Goal: Find specific page/section: Find specific page/section

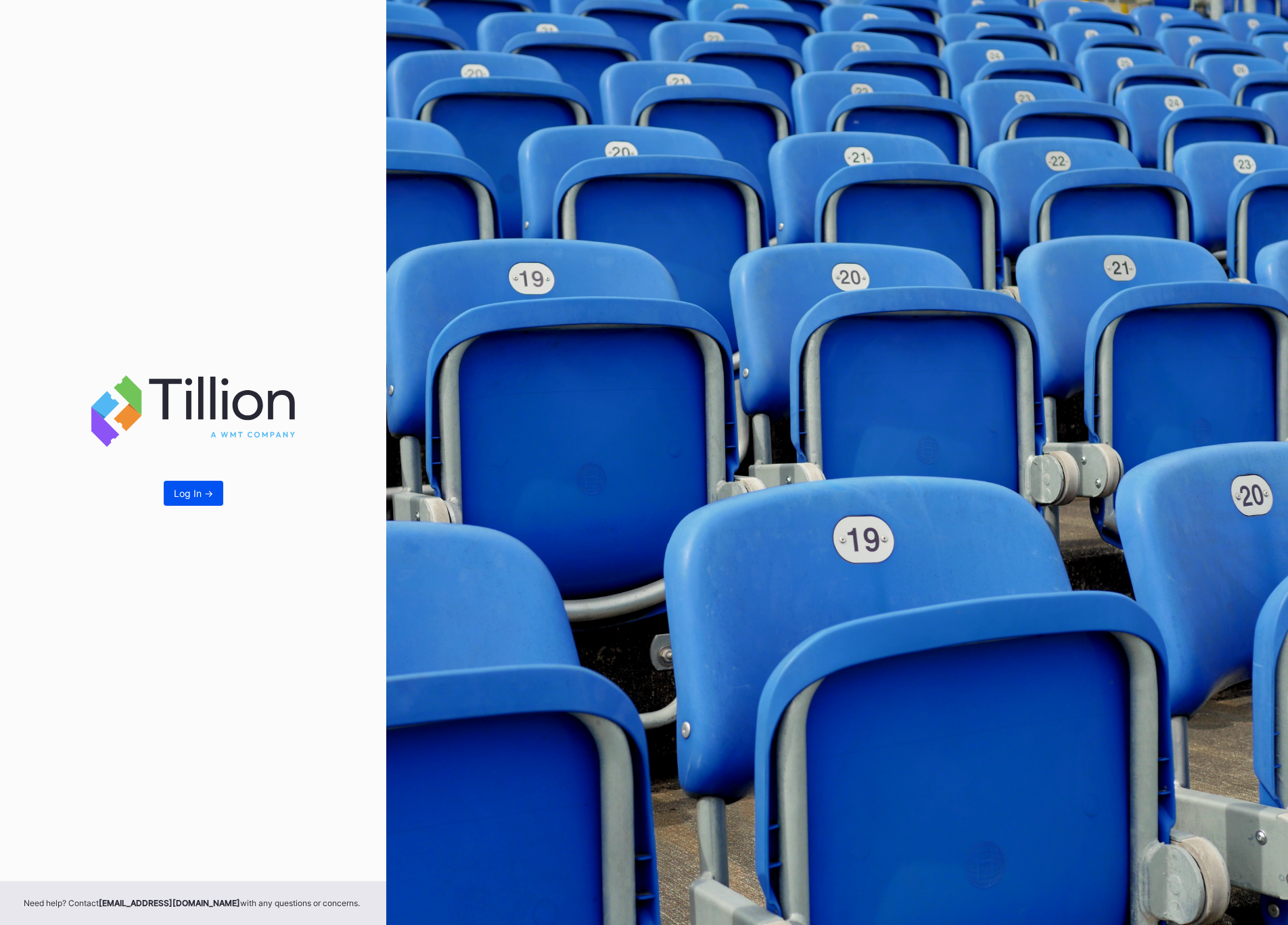
click at [189, 483] on button "Log In ->" at bounding box center [194, 493] width 60 height 25
click at [195, 498] on div "Log In ->" at bounding box center [193, 493] width 39 height 11
click at [194, 488] on div "Log In ->" at bounding box center [193, 493] width 39 height 11
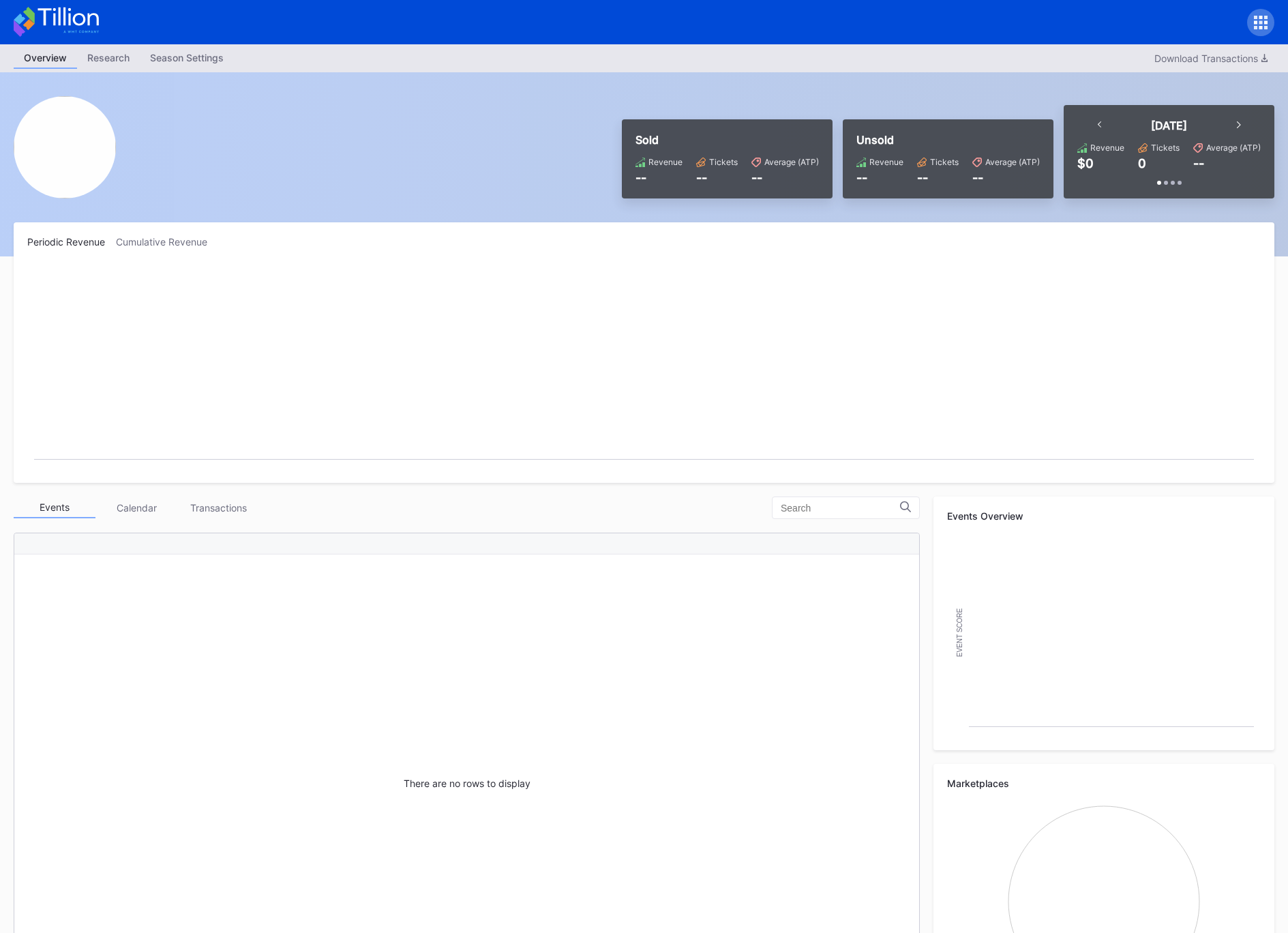
click at [1257, 16] on icon at bounding box center [1256, 18] width 4 height 4
click at [178, 56] on div "Season Settings" at bounding box center [187, 57] width 94 height 20
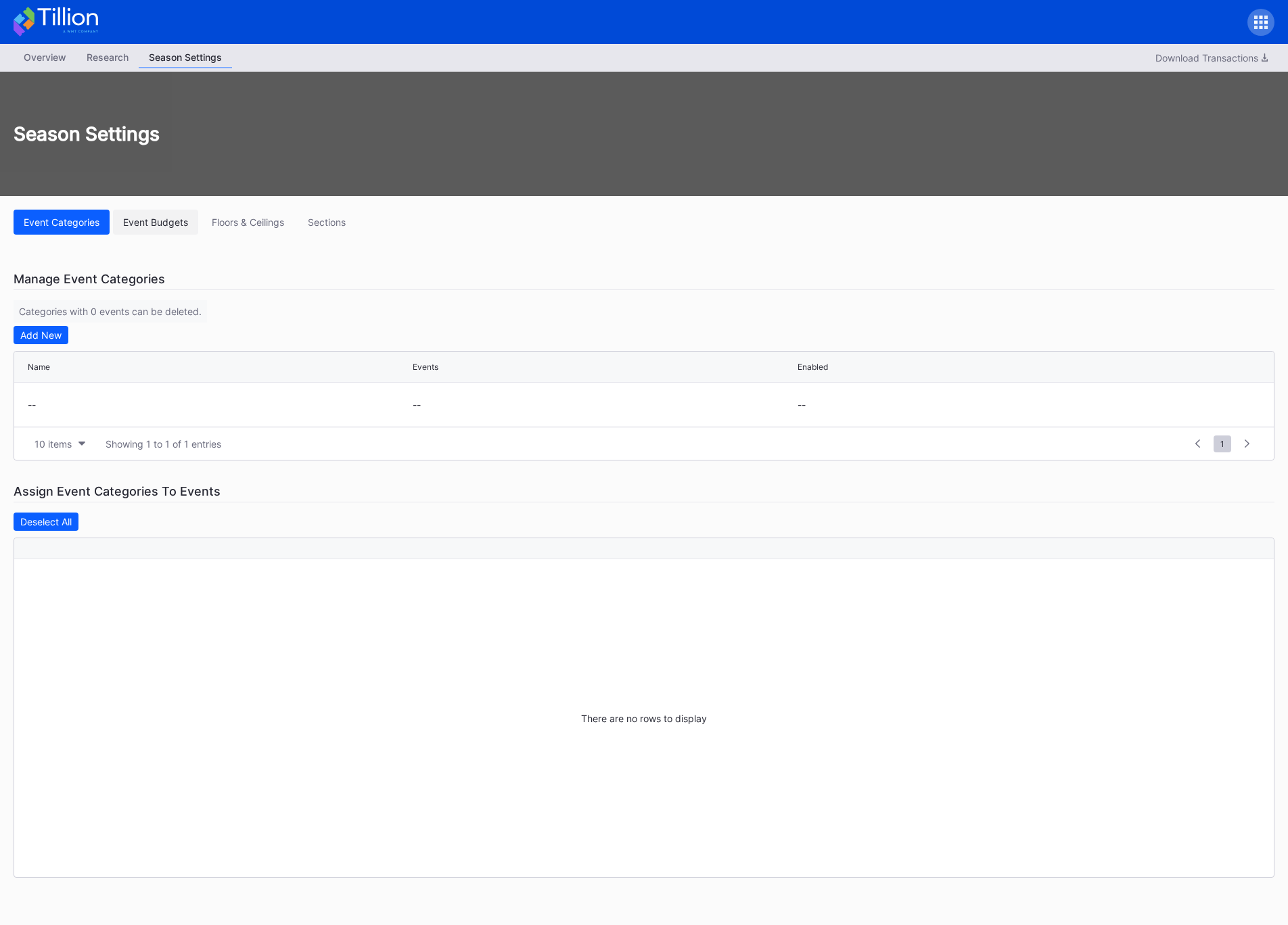
click at [140, 223] on div "Event Budgets" at bounding box center [156, 222] width 65 height 11
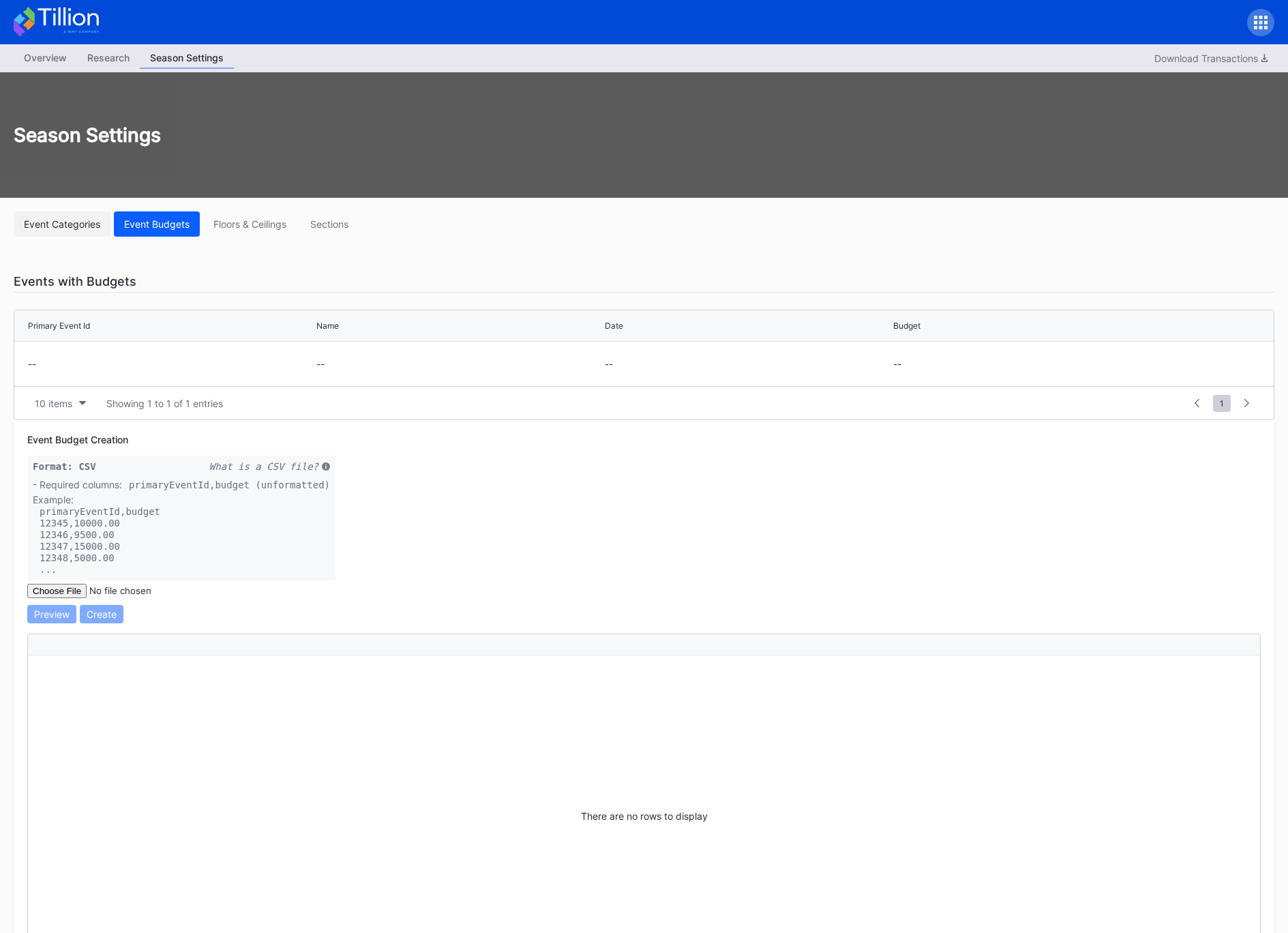
click at [49, 225] on div "Event Categories" at bounding box center [61, 224] width 76 height 11
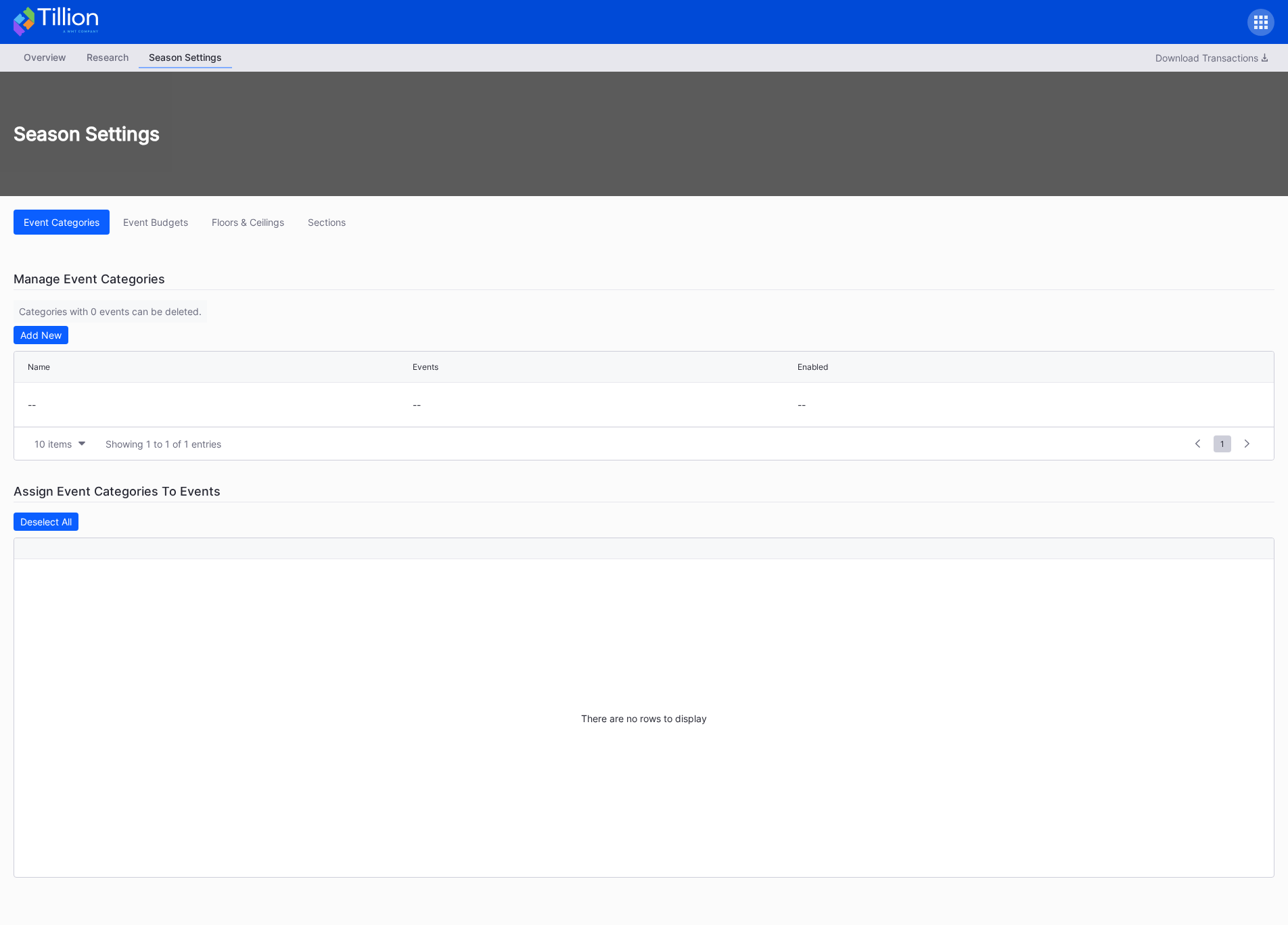
click at [105, 53] on div "Research" at bounding box center [107, 57] width 62 height 20
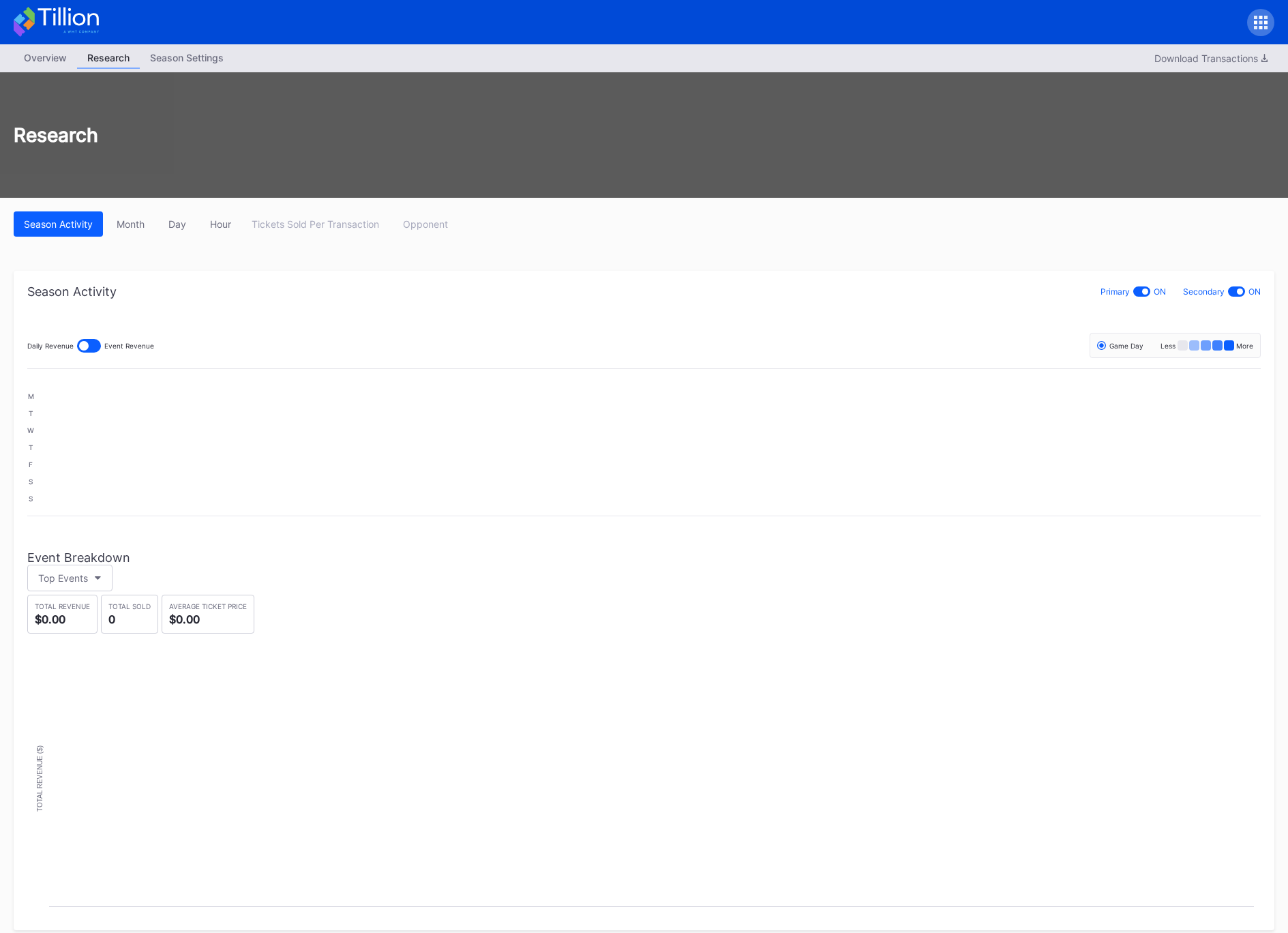
click at [55, 64] on div "Overview" at bounding box center [45, 57] width 63 height 20
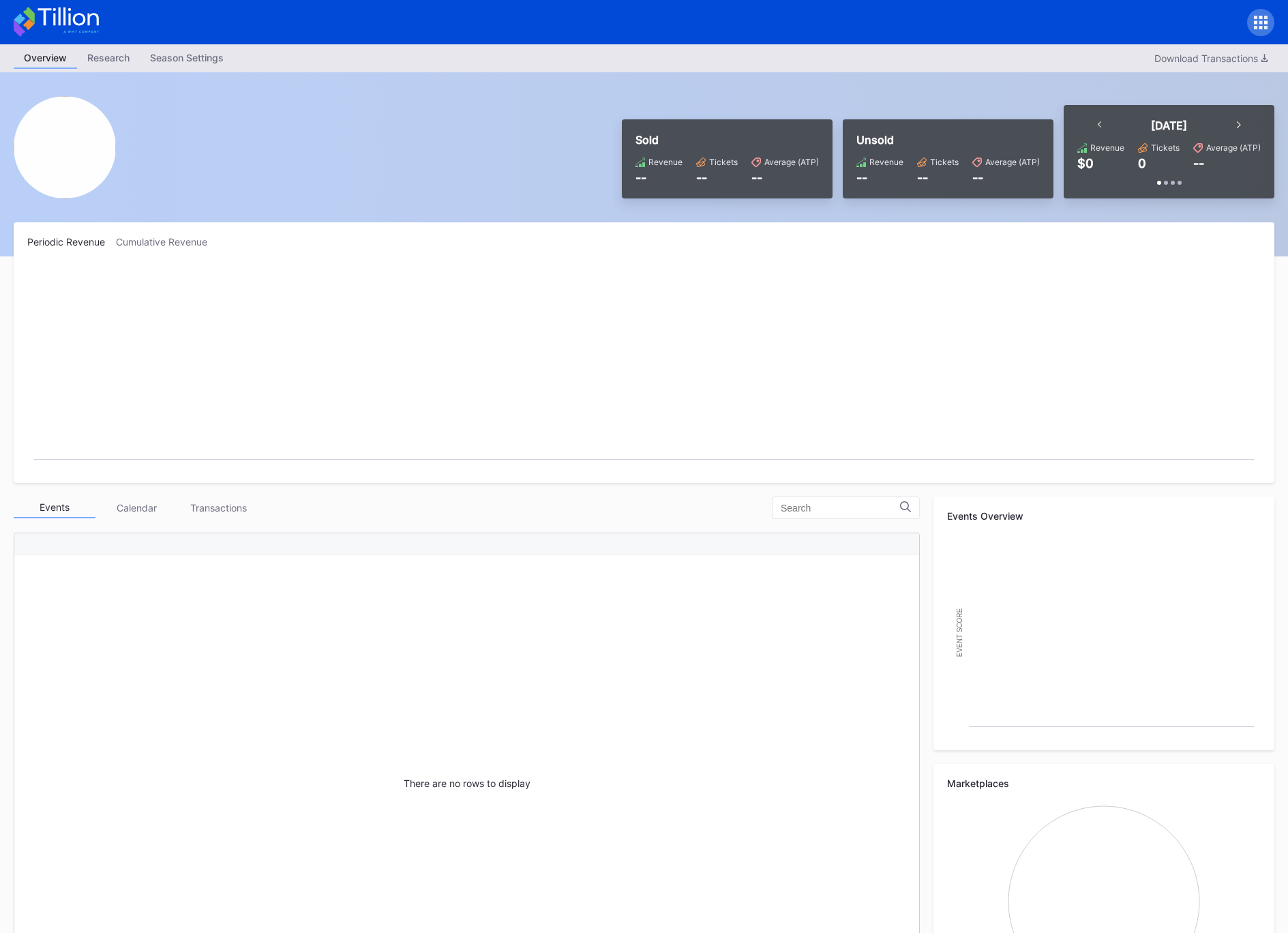
click at [711, 151] on div "Sold Revenue -- Tickets -- Average (ATP) --" at bounding box center [728, 159] width 211 height 79
click at [688, 187] on div "Sold Revenue -- Tickets -- Average (ATP) --" at bounding box center [728, 159] width 211 height 79
click at [671, 185] on div "Sold Revenue -- Tickets -- Average (ATP) --" at bounding box center [728, 159] width 211 height 79
click at [33, 22] on icon at bounding box center [31, 22] width 7 height 6
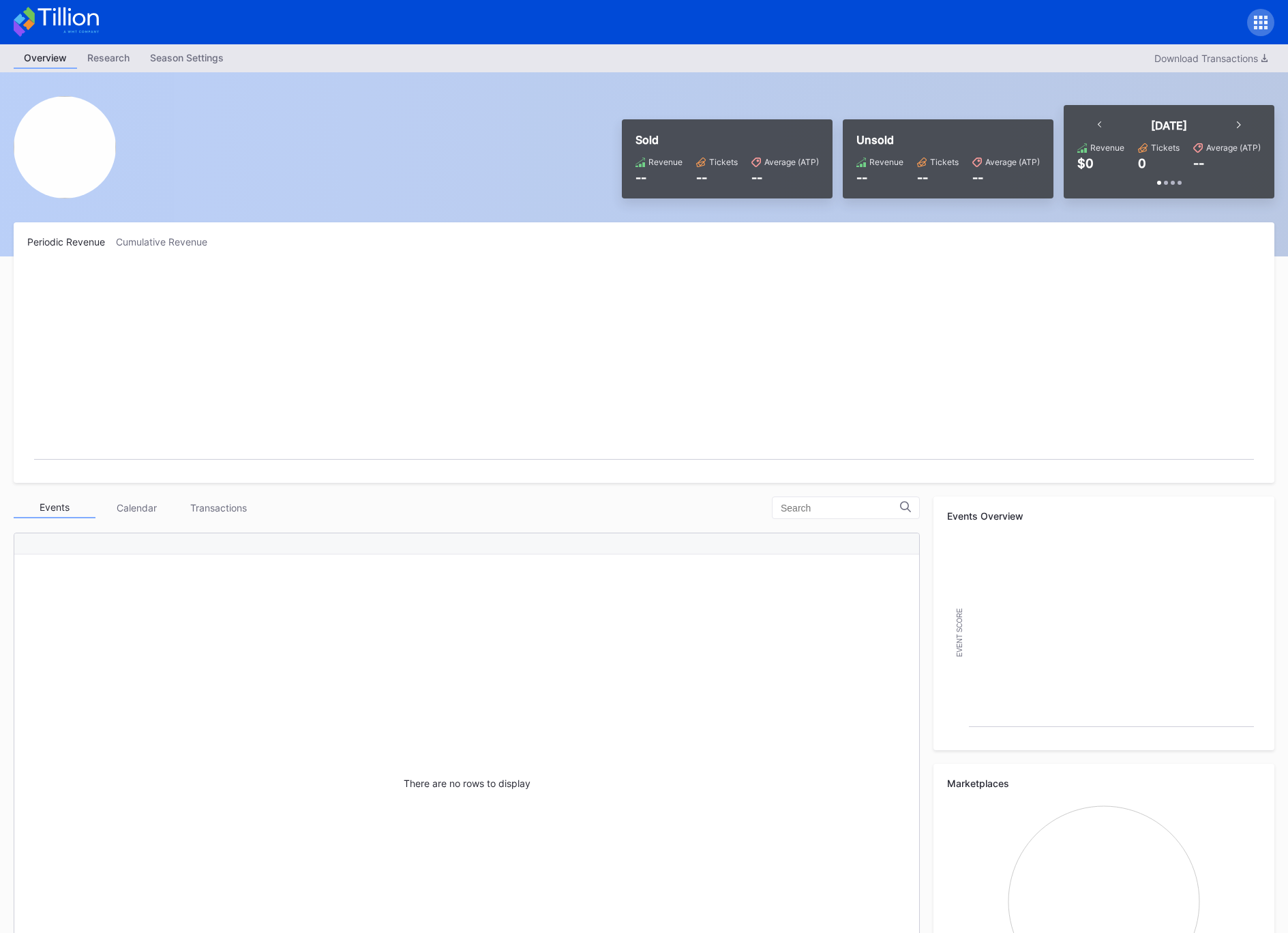
click at [128, 510] on div "Calendar" at bounding box center [136, 508] width 82 height 21
drag, startPoint x: 1261, startPoint y: 608, endPoint x: 1119, endPoint y: 608, distance: 142.0
click at [1261, 607] on rect "Chart title" at bounding box center [1105, 635] width 314 height 205
click at [1105, 609] on rect "Chart title" at bounding box center [1105, 635] width 314 height 205
click at [1253, 24] on div at bounding box center [1261, 22] width 27 height 27
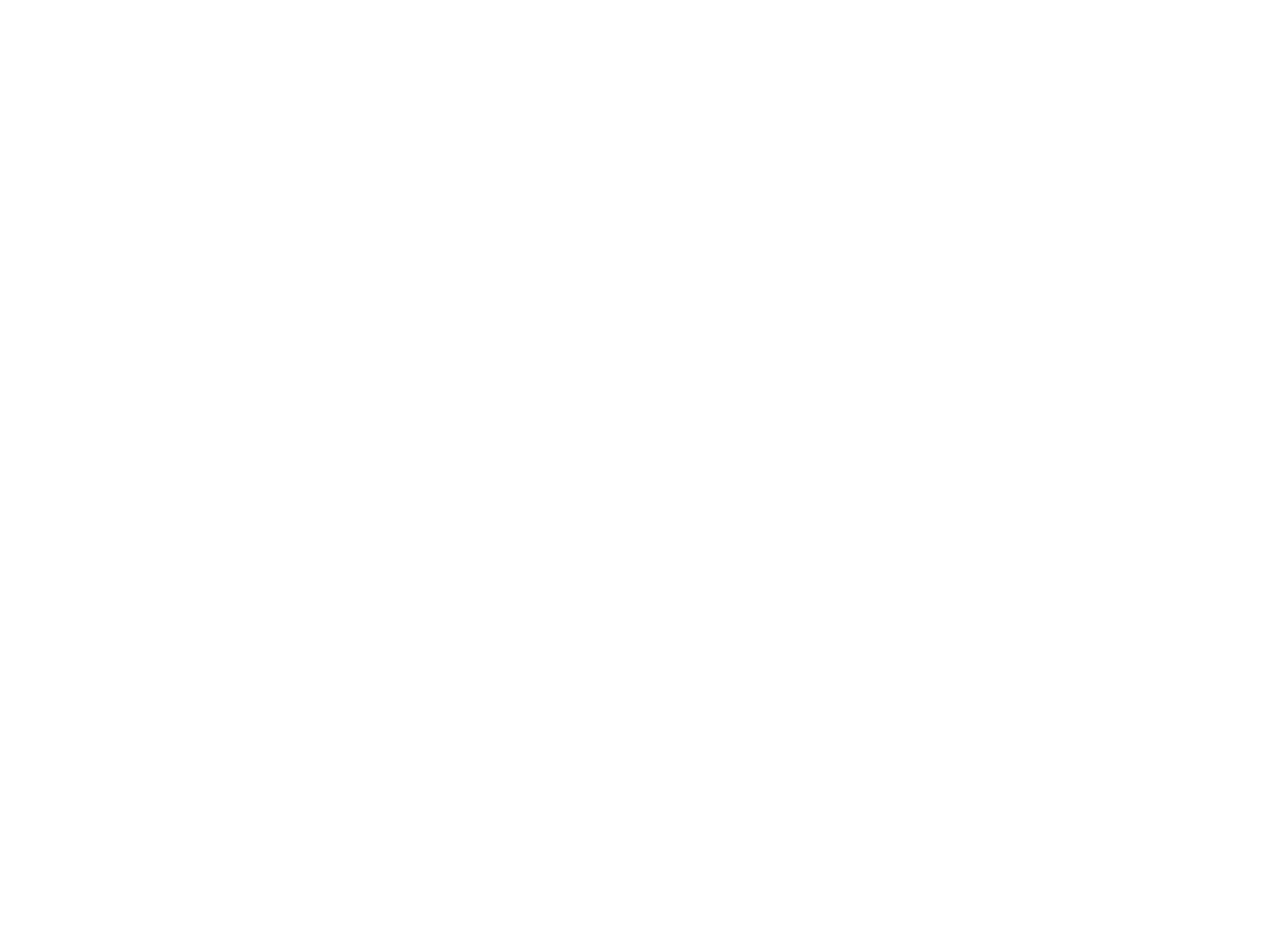
click at [509, 6] on html at bounding box center [644, 3] width 1288 height 6
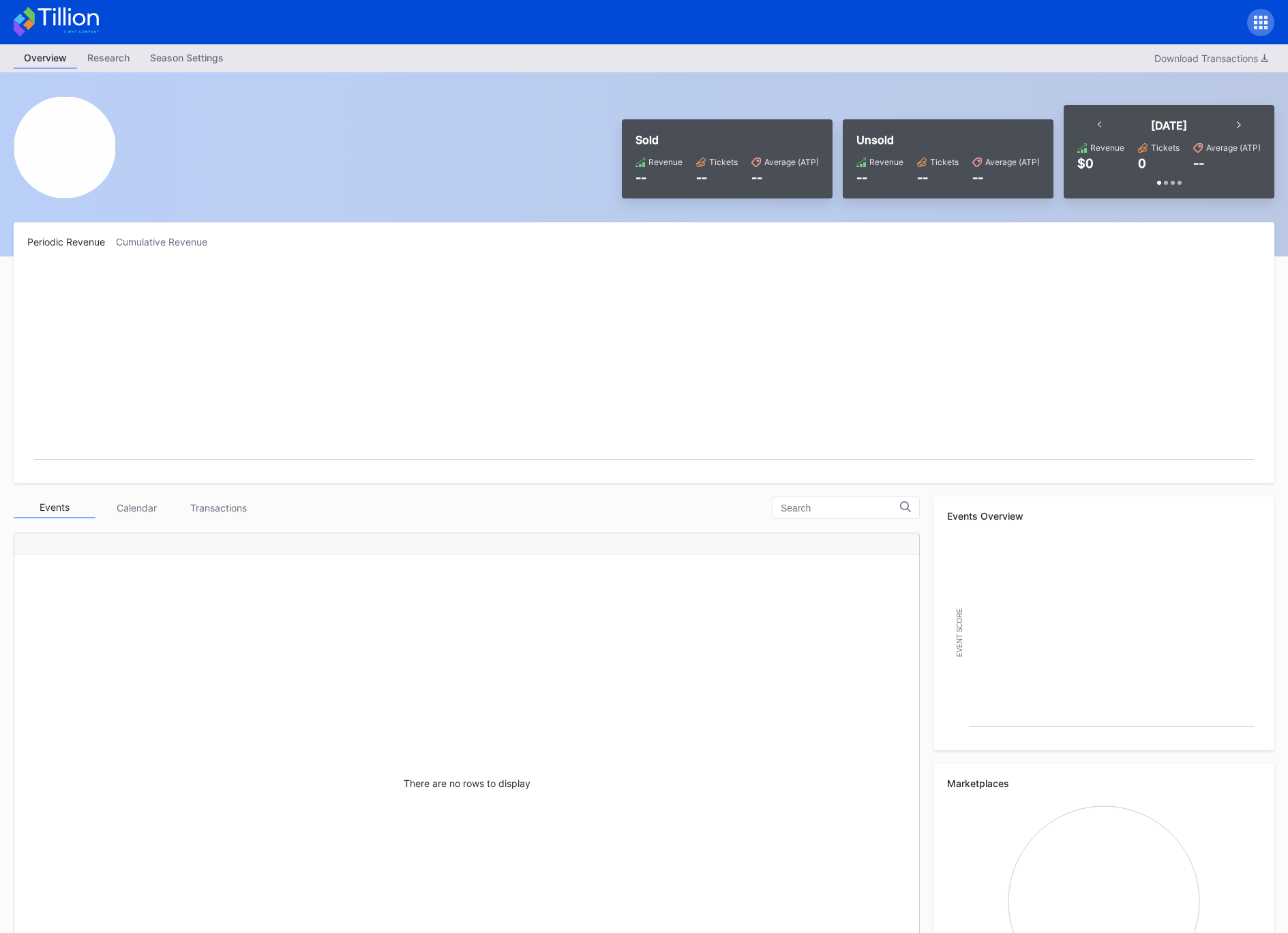
click at [68, 177] on img at bounding box center [65, 147] width 102 height 103
click at [55, 125] on img at bounding box center [65, 147] width 102 height 103
click at [116, 60] on div "Research" at bounding box center [108, 57] width 63 height 20
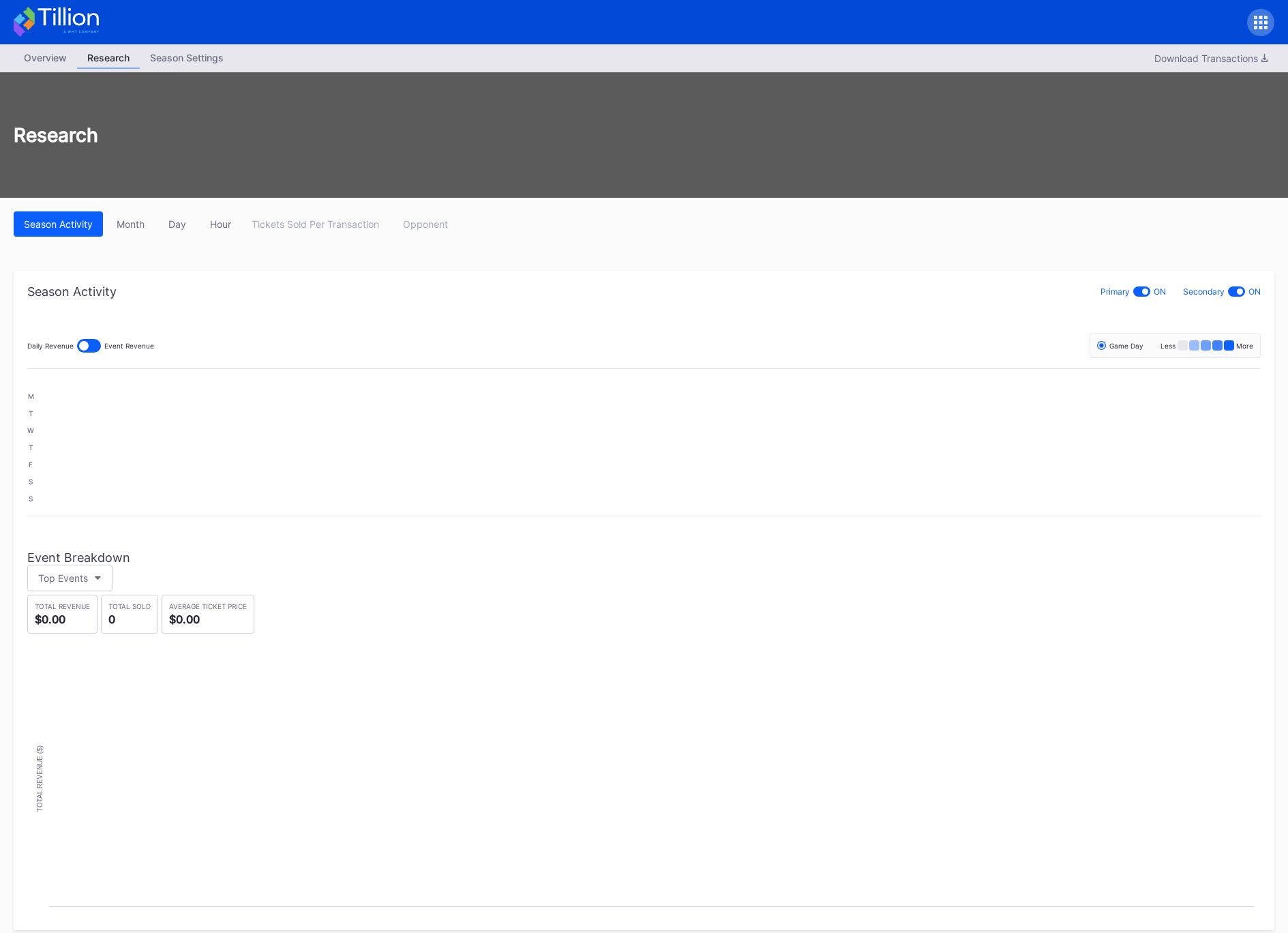
click at [175, 61] on div "Season Settings" at bounding box center [187, 57] width 94 height 20
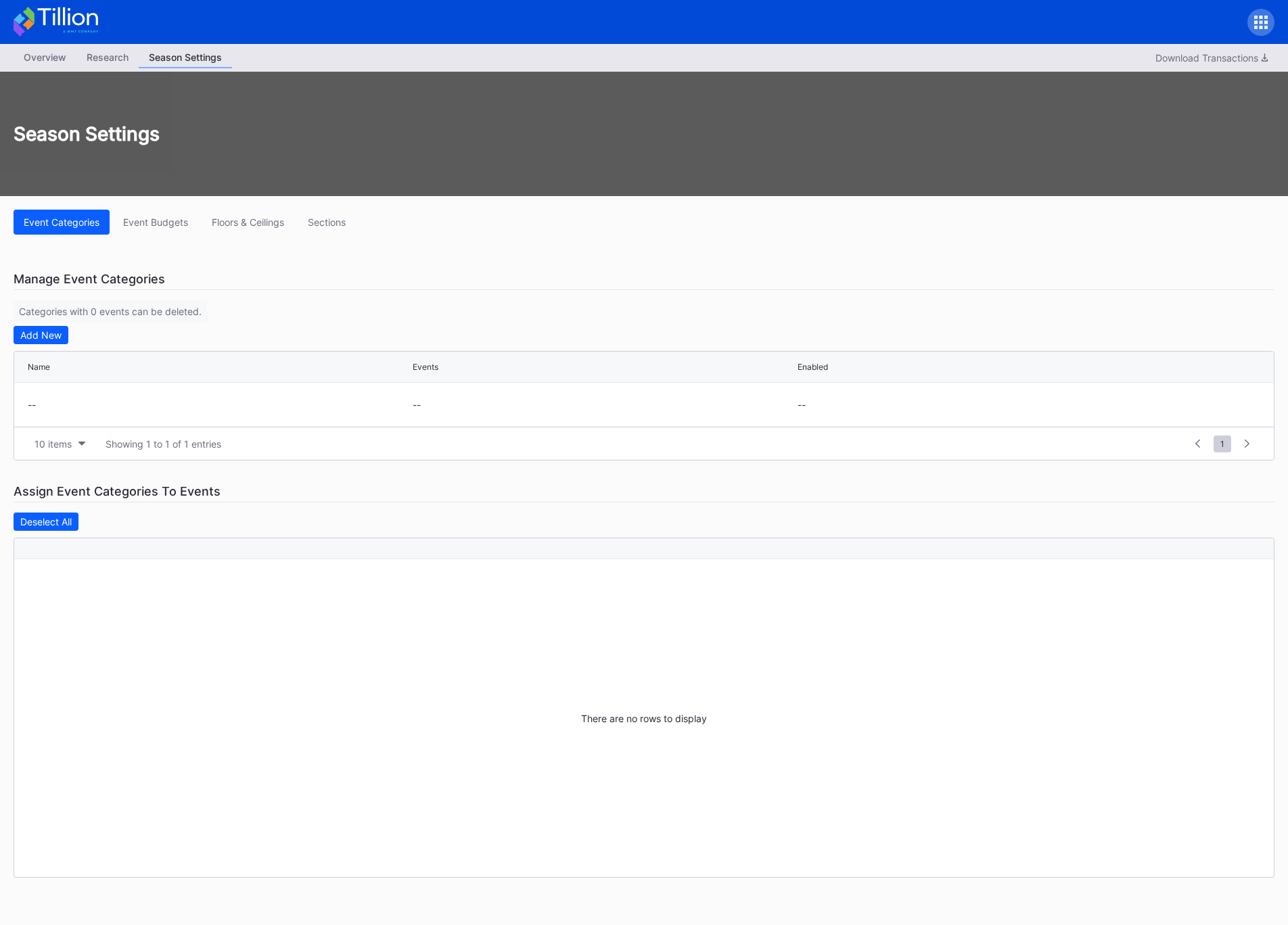
click at [48, 62] on div "Overview" at bounding box center [45, 57] width 62 height 20
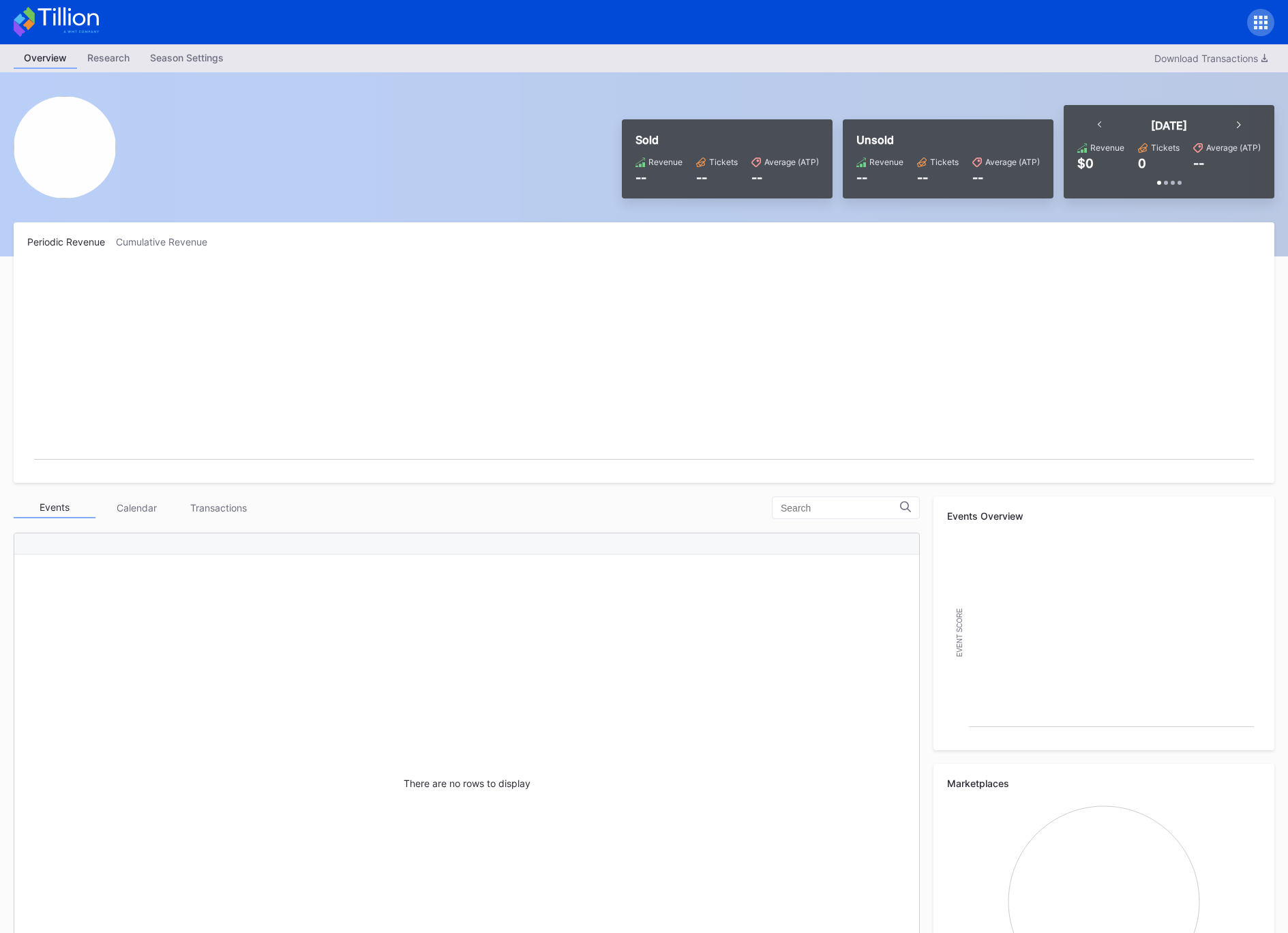
click at [45, 17] on icon at bounding box center [68, 17] width 61 height 19
